Goal: Use online tool/utility: Utilize a website feature to perform a specific function

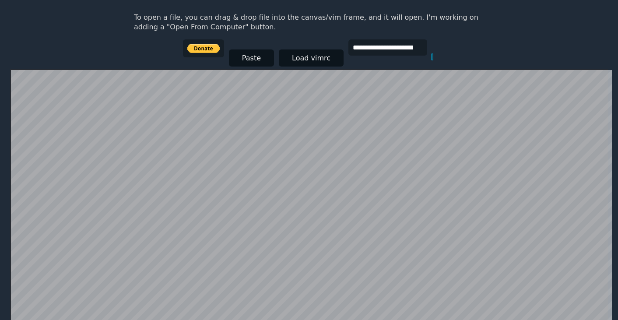
scroll to position [42, 0]
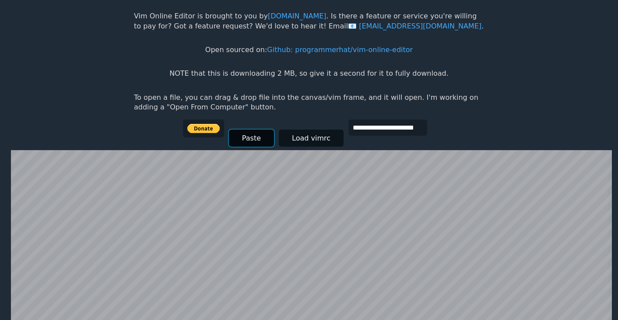
click at [252, 135] on button "Paste" at bounding box center [251, 138] width 45 height 17
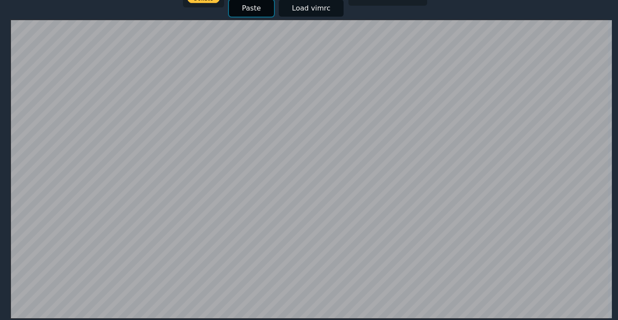
click at [260, 10] on button "Paste" at bounding box center [251, 8] width 45 height 17
click at [253, 10] on button "Paste" at bounding box center [251, 8] width 45 height 17
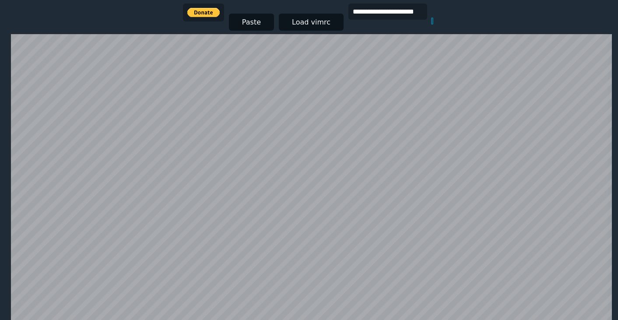
scroll to position [157, 0]
click at [4, 73] on html "**********" at bounding box center [309, 11] width 618 height 337
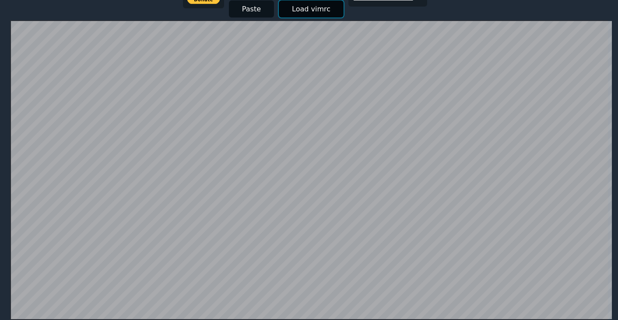
click at [310, 14] on button "Load vimrc" at bounding box center [311, 8] width 65 height 17
click at [309, 14] on button "Load vimrc" at bounding box center [311, 8] width 65 height 17
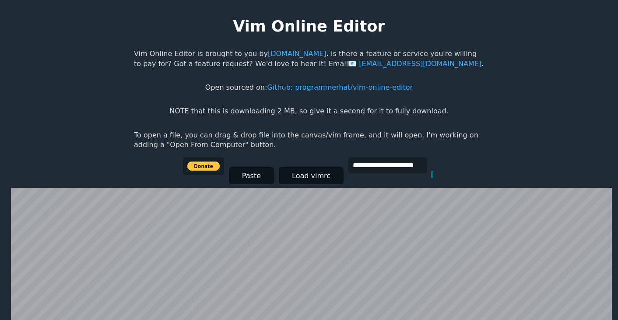
scroll to position [4, 0]
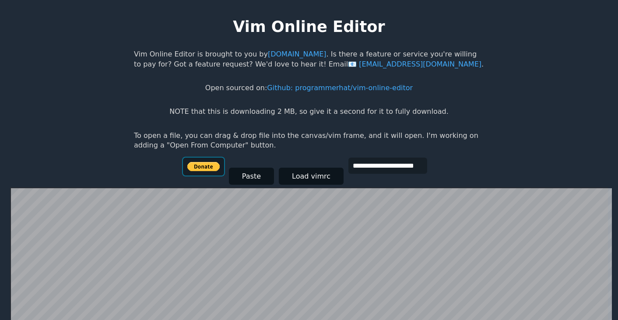
click at [210, 166] on input "image" at bounding box center [203, 167] width 41 height 18
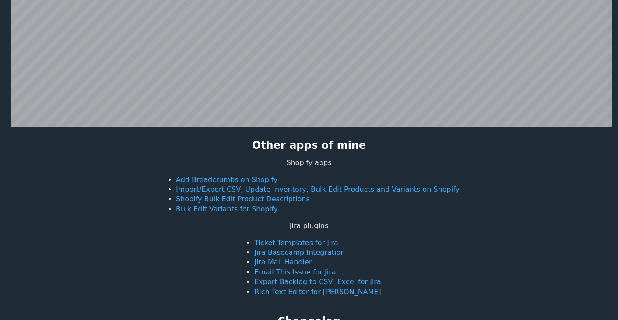
scroll to position [0, 0]
